Goal: Find specific page/section: Find specific page/section

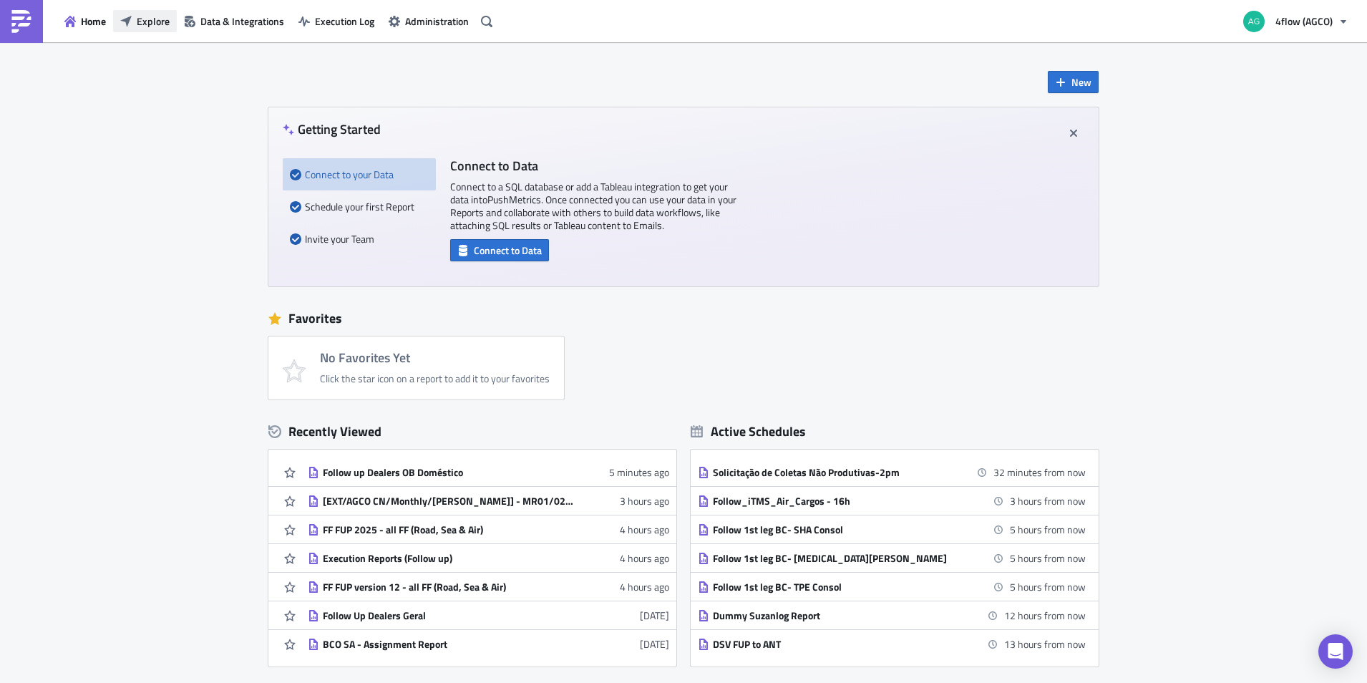
click at [156, 24] on span "Explore" at bounding box center [153, 21] width 33 height 15
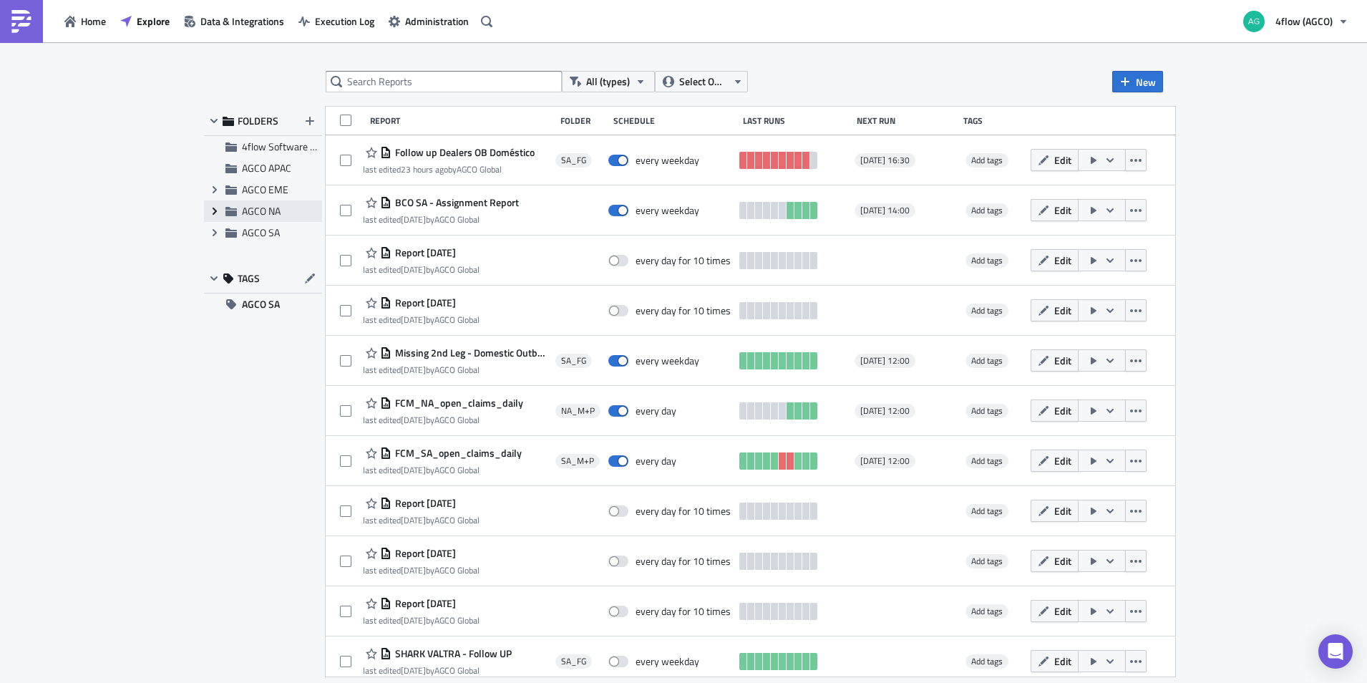
click at [216, 213] on icon "Expand group" at bounding box center [214, 210] width 11 height 11
click at [216, 276] on icon at bounding box center [215, 275] width 4 height 7
click at [277, 298] on span "SA_FG" at bounding box center [272, 296] width 29 height 15
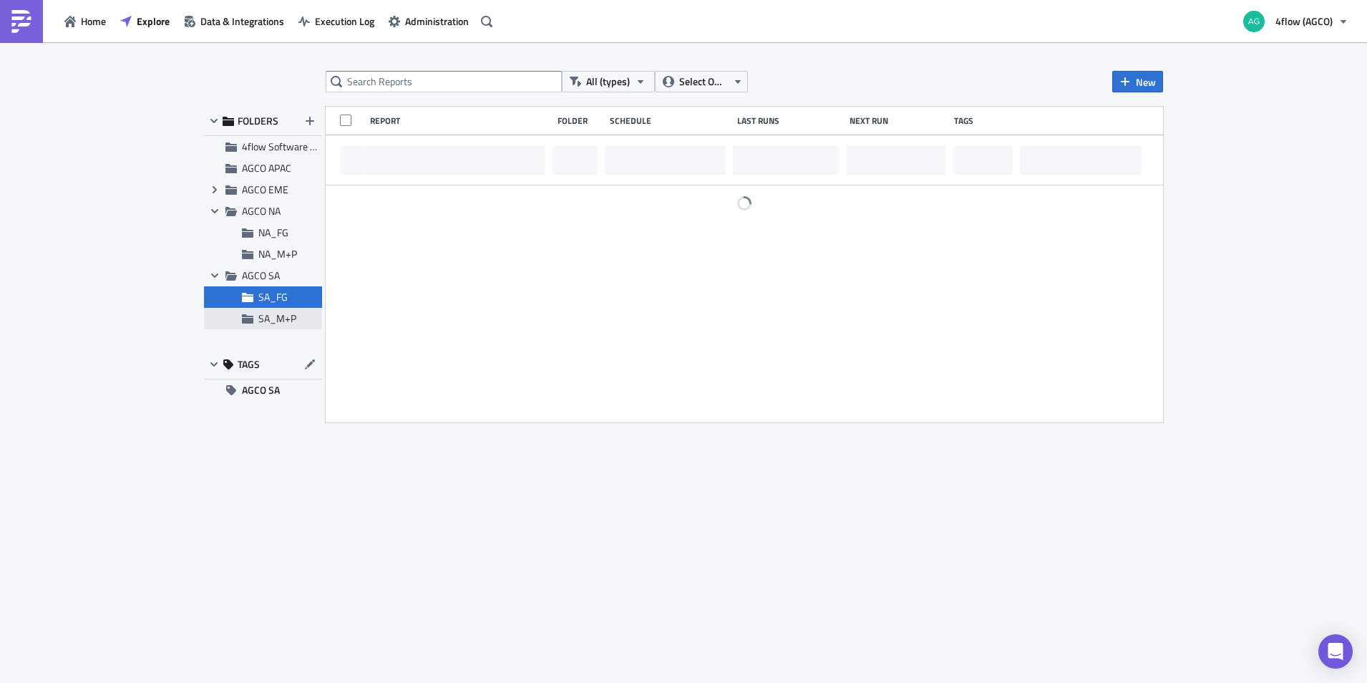
click at [293, 324] on span "SA_M+P" at bounding box center [277, 318] width 38 height 15
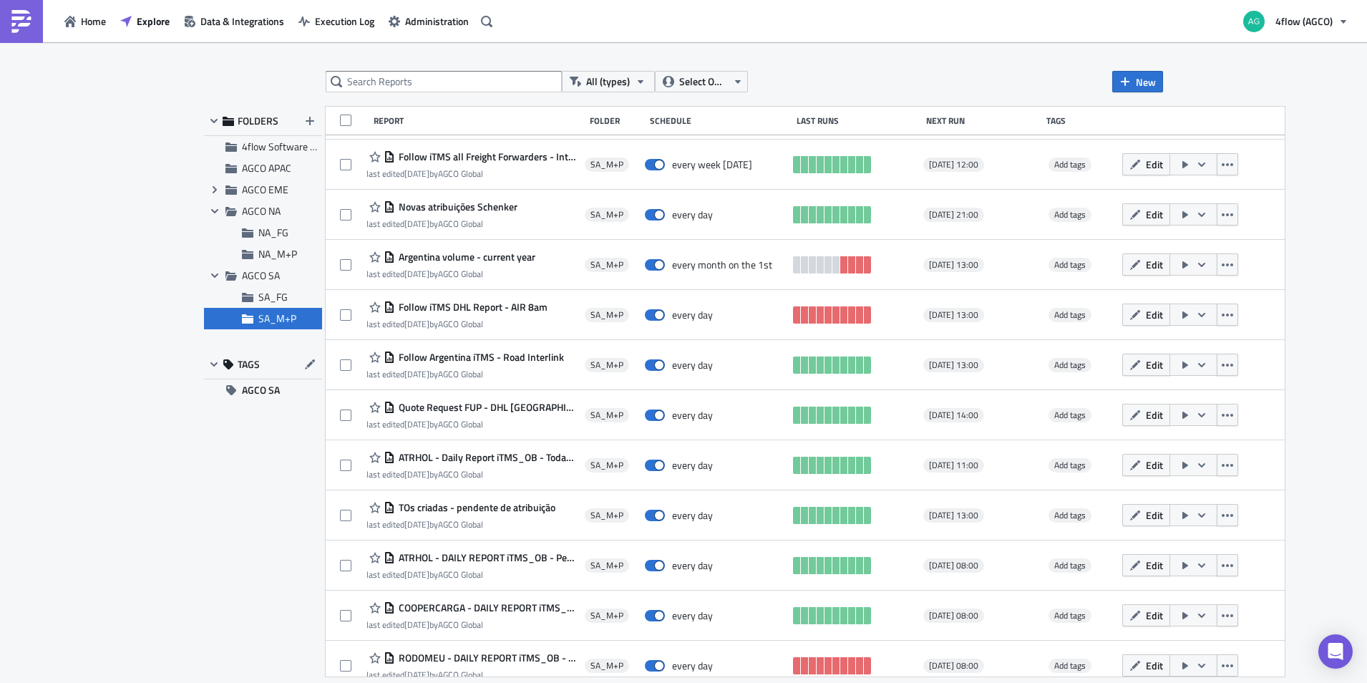
scroll to position [7010, 0]
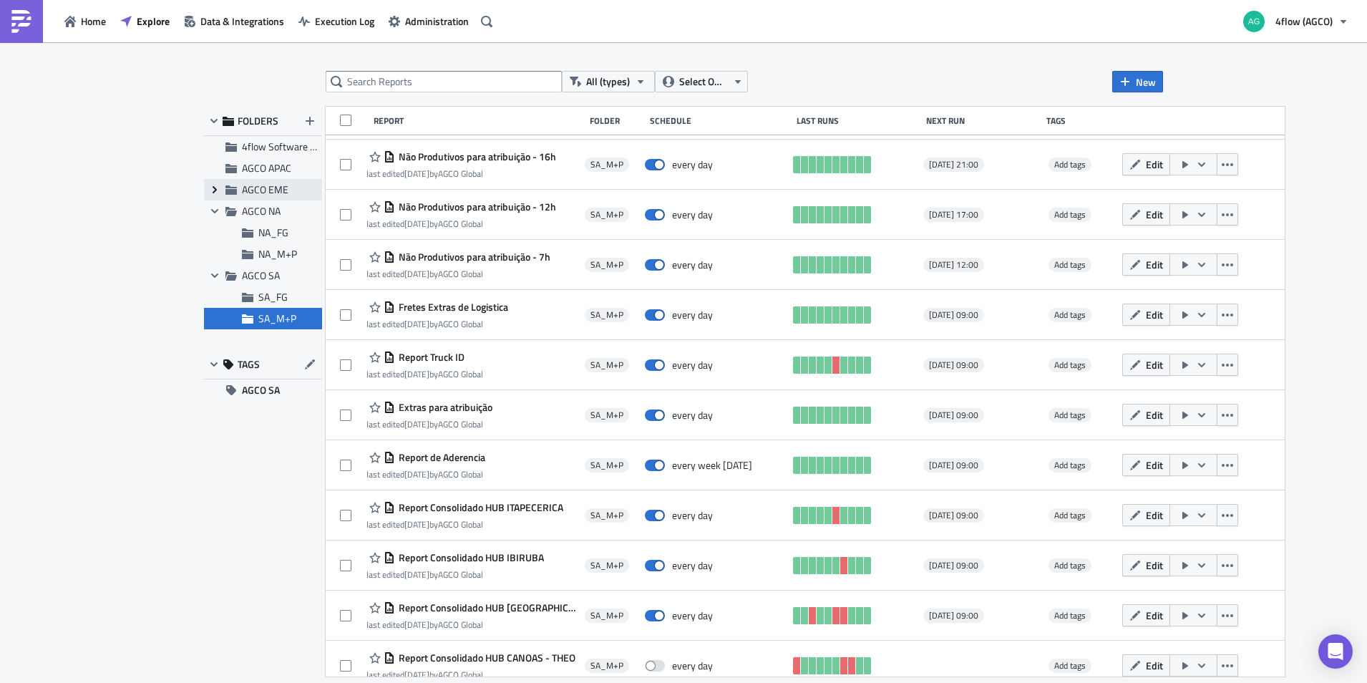
click at [212, 187] on icon "Expand group" at bounding box center [214, 189] width 11 height 11
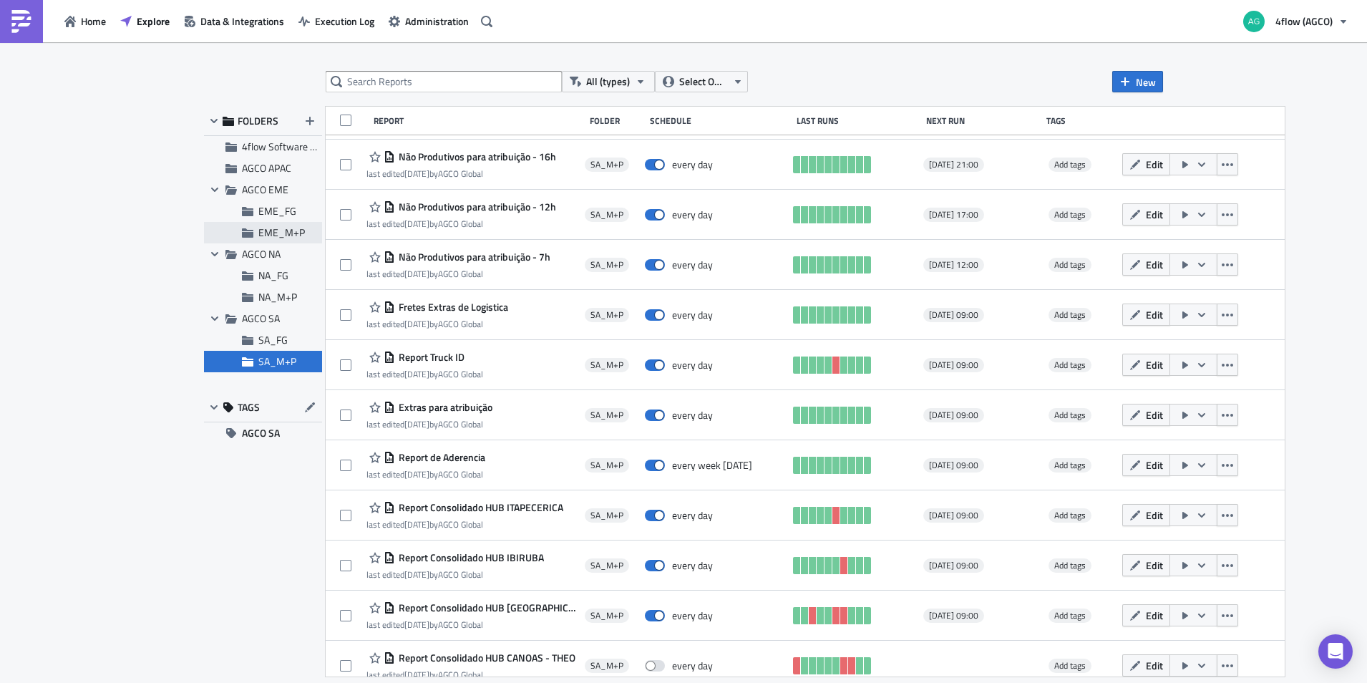
click at [285, 227] on span "EME_M+P" at bounding box center [281, 232] width 47 height 15
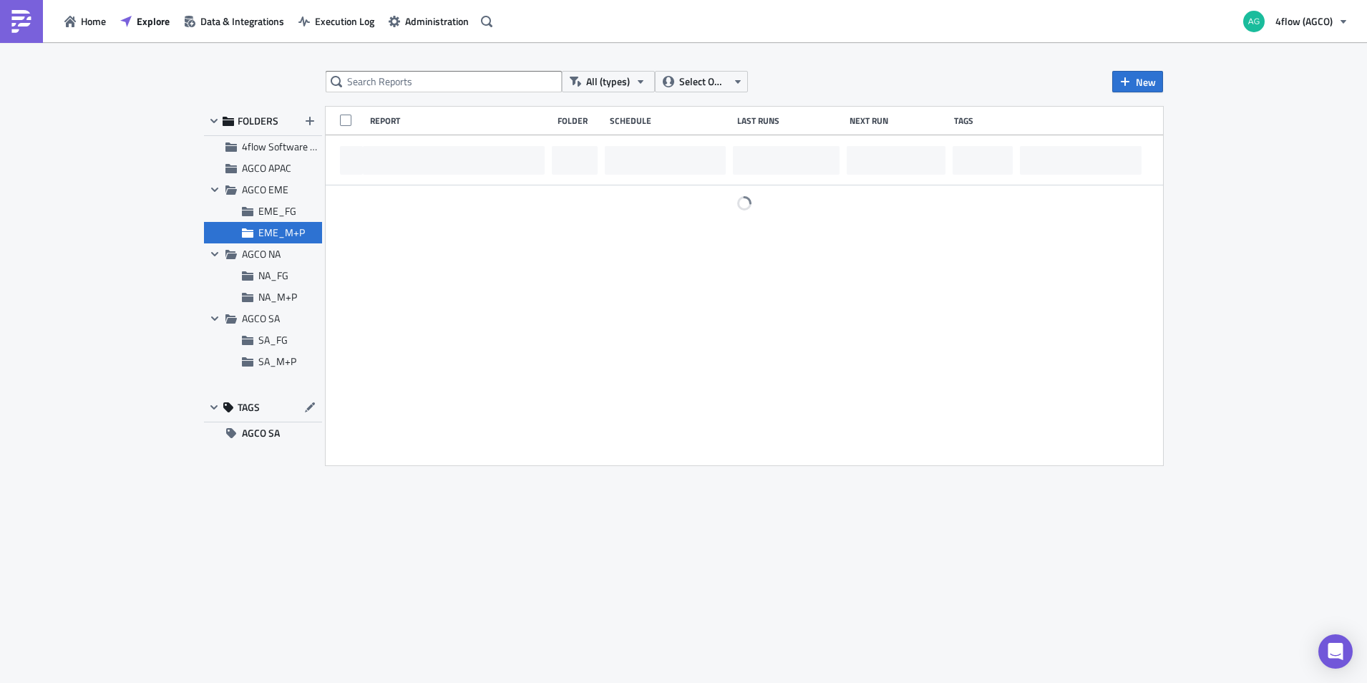
scroll to position [0, 0]
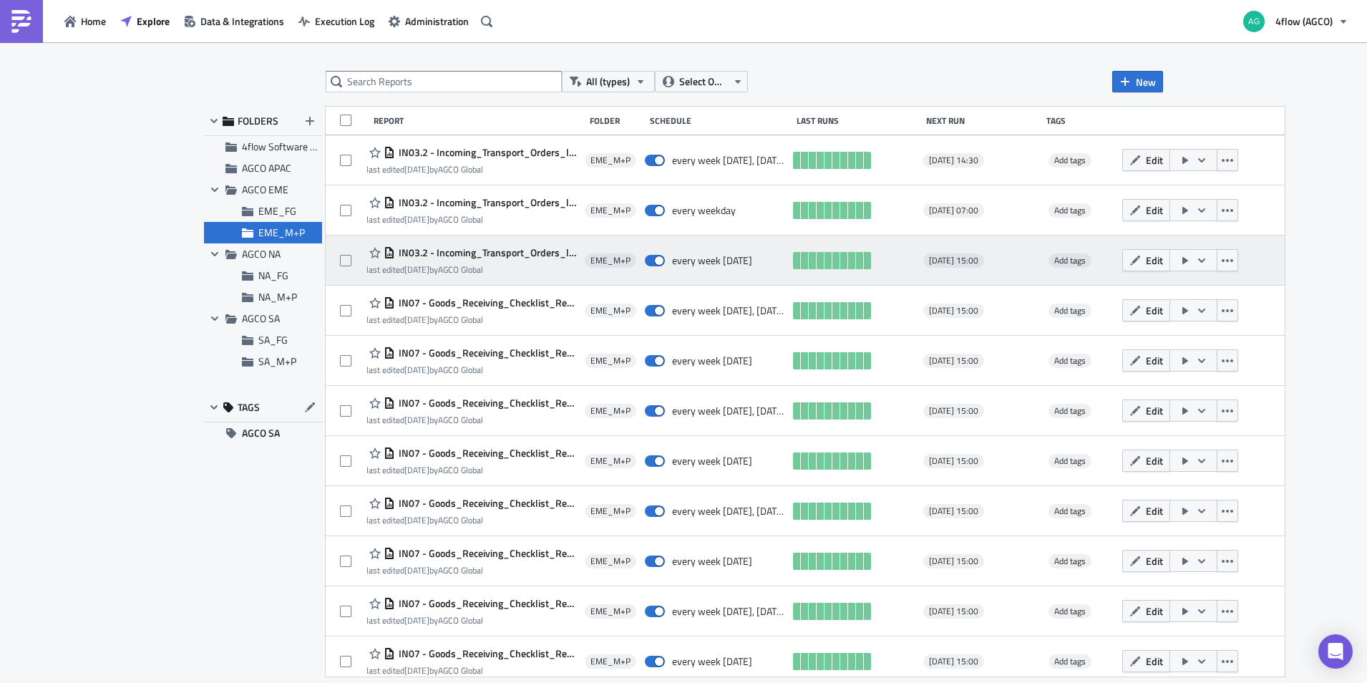
click at [510, 251] on span "IN03.2 - Incoming_Transport_Orders_light_as_table_Report_CSV_BVS/GIMA, Daily (F…" at bounding box center [486, 252] width 183 height 13
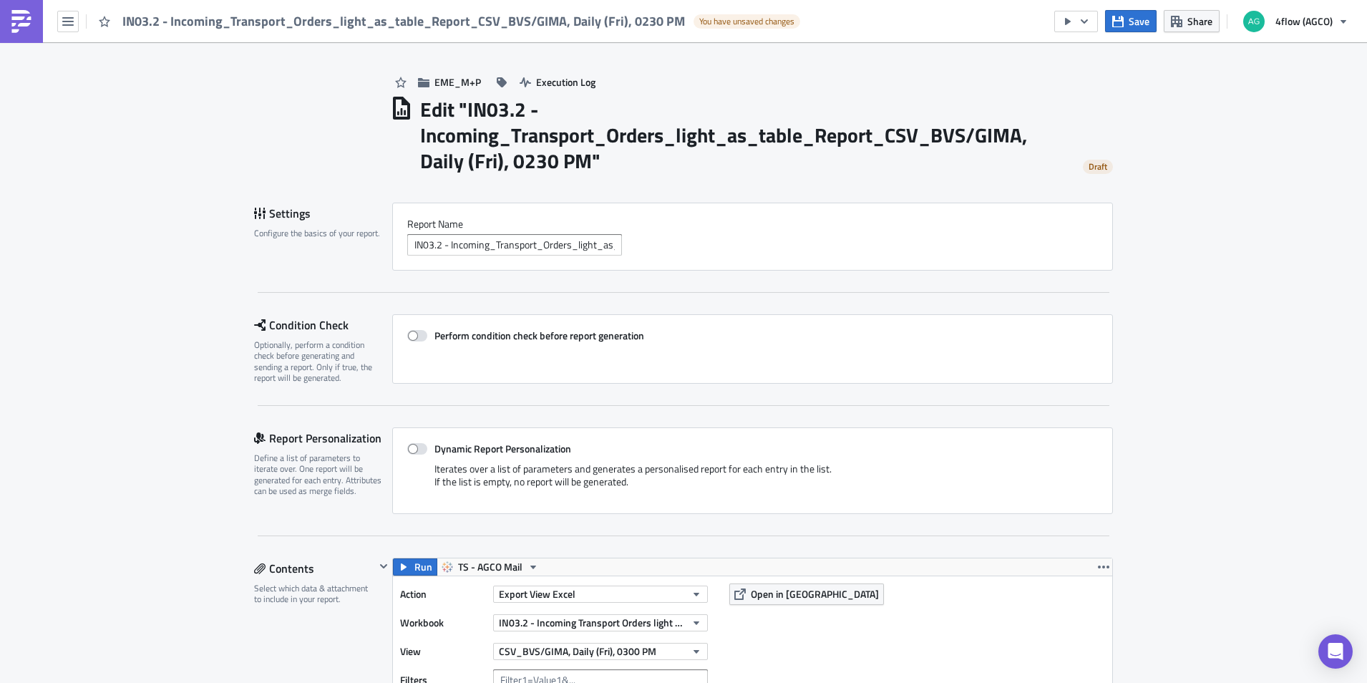
click at [26, 26] on img at bounding box center [21, 21] width 23 height 23
